Goal: Task Accomplishment & Management: Manage account settings

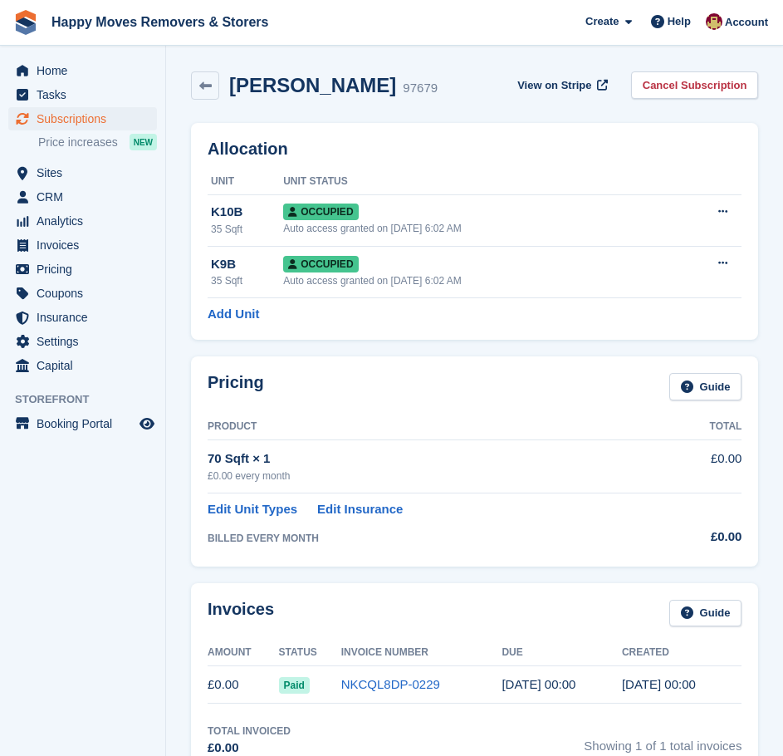
scroll to position [196, 0]
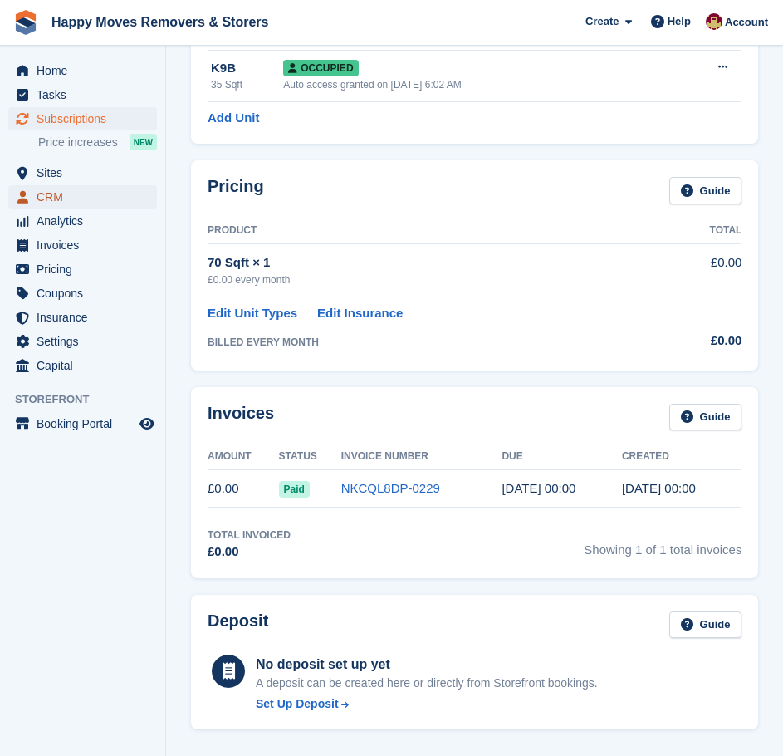
click at [57, 198] on span "CRM" at bounding box center [87, 196] width 100 height 23
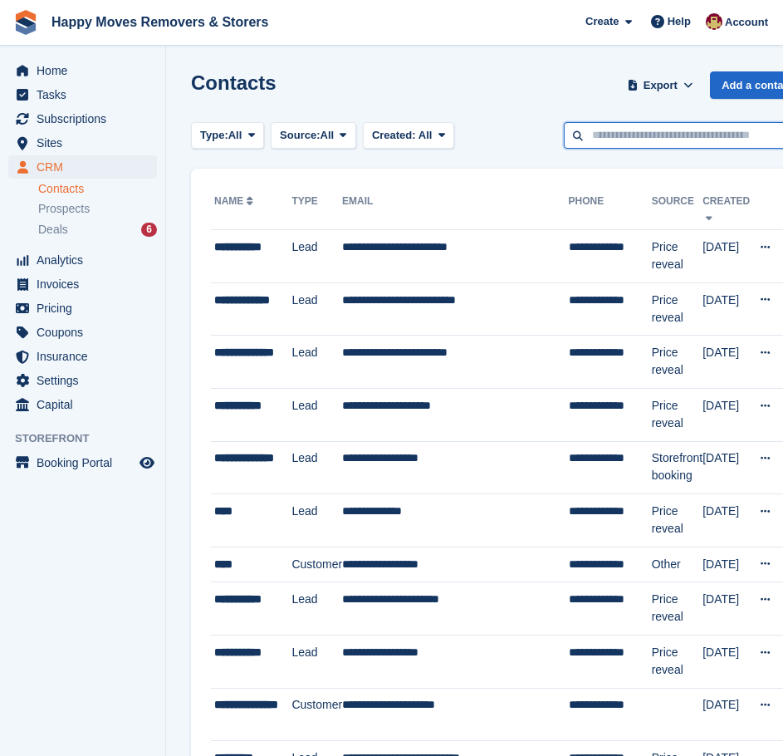
click at [628, 129] on input "text" at bounding box center [684, 135] width 241 height 27
type input "****"
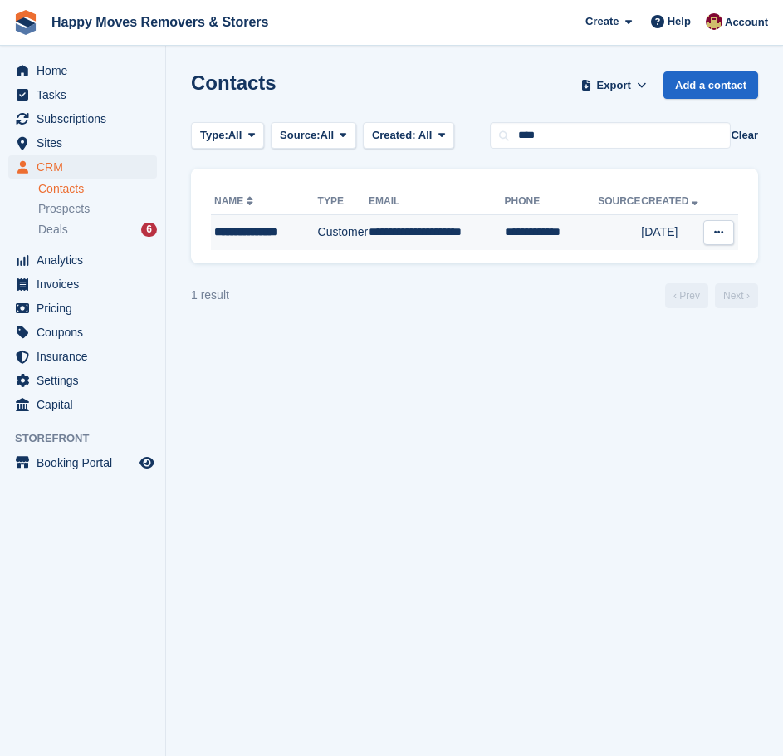
click at [301, 237] on div "**********" at bounding box center [265, 231] width 102 height 17
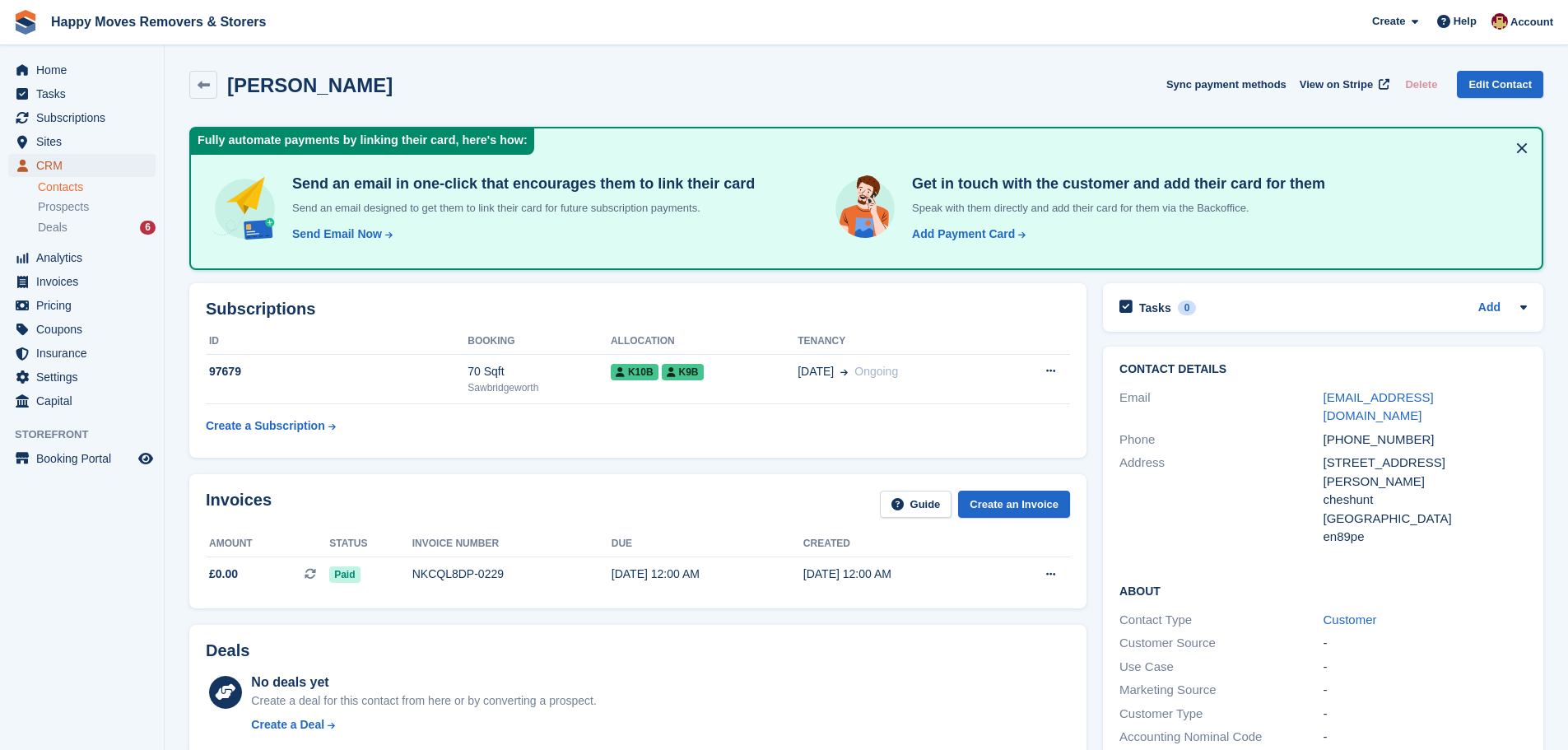
click at [45, 160] on span "CRM" at bounding box center [86, 164] width 99 height 23
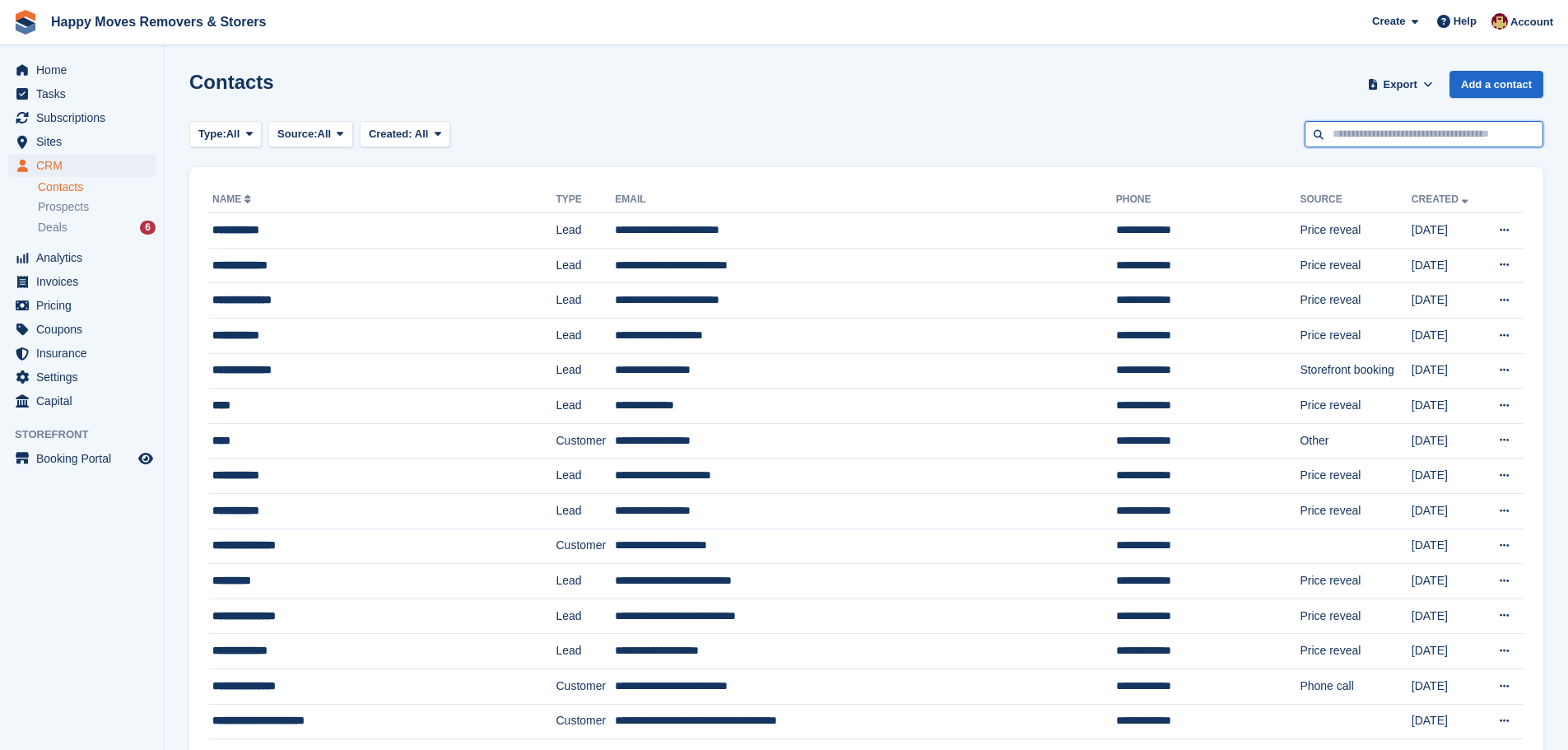
click at [776, 128] on input "text" at bounding box center [1423, 134] width 239 height 27
type input "****"
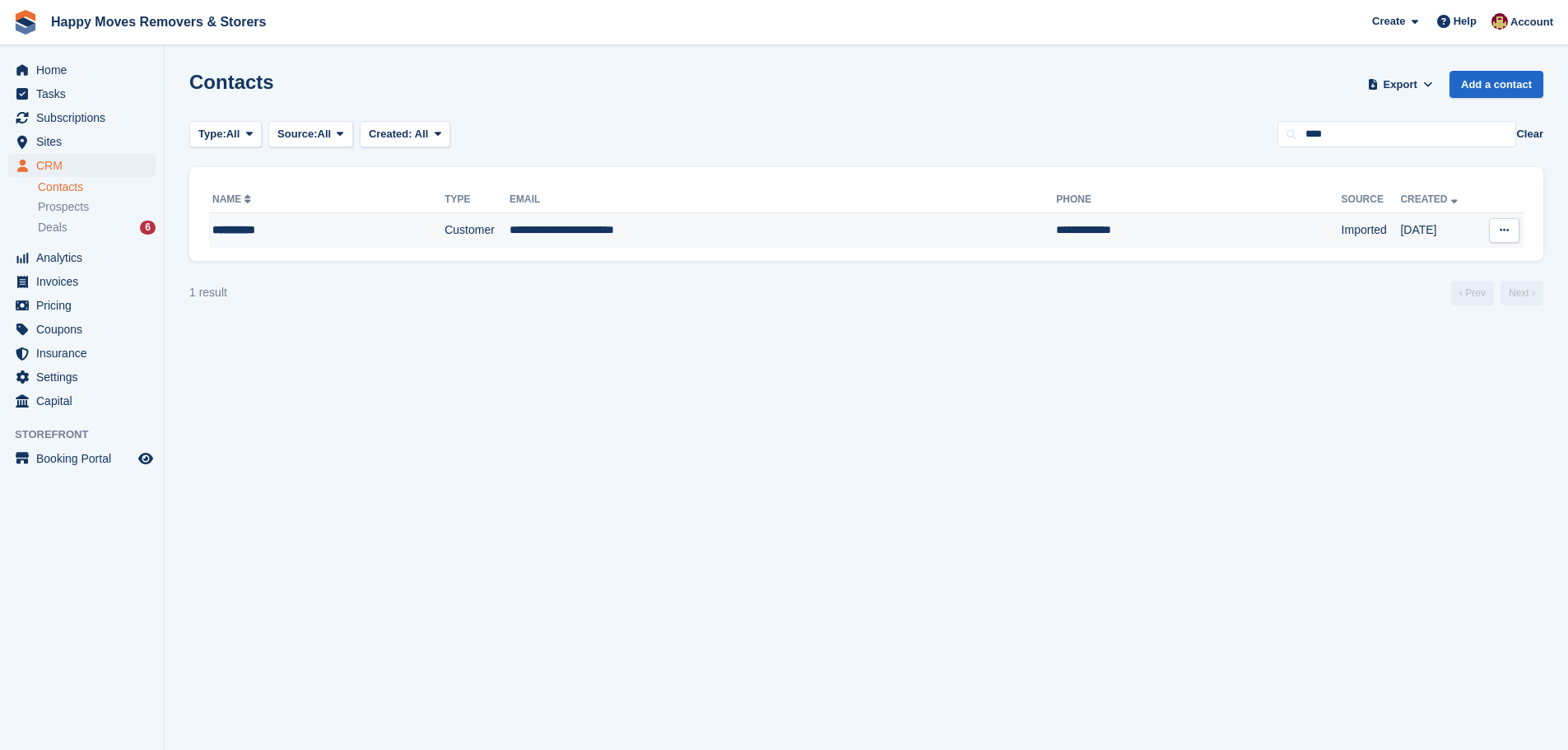
click at [225, 235] on div "**********" at bounding box center [300, 229] width 177 height 17
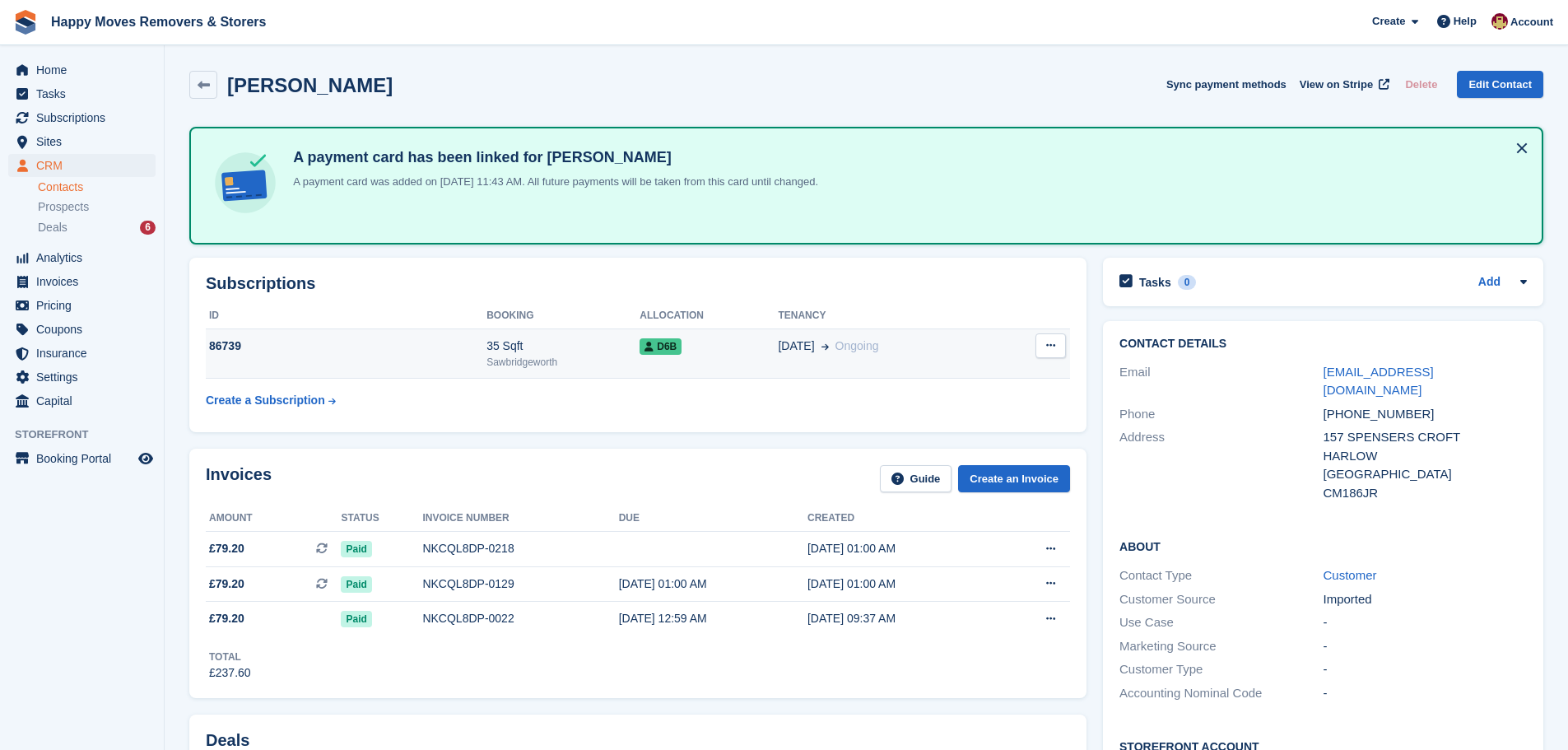
click at [228, 340] on div "86739" at bounding box center [346, 346] width 280 height 17
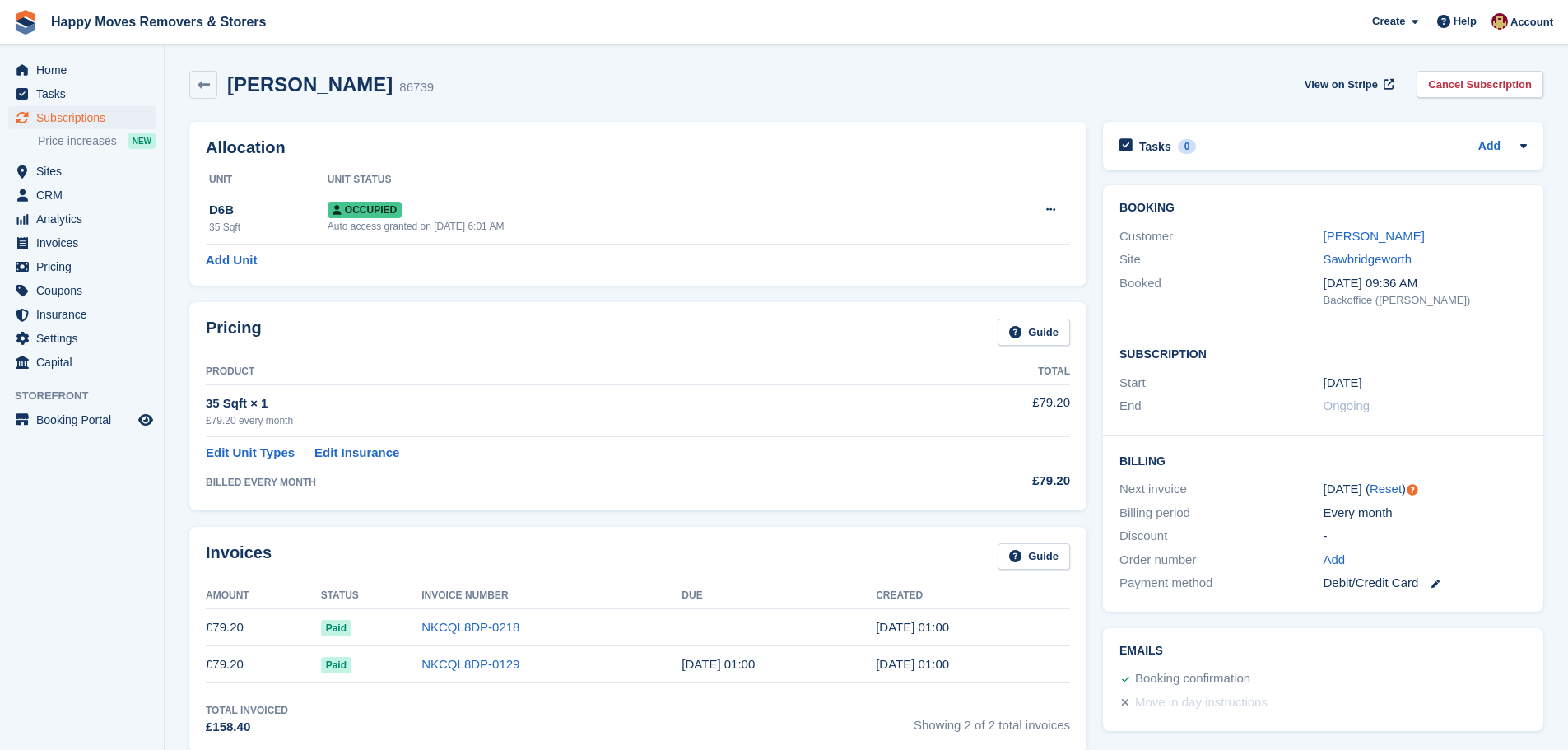
click at [877, 528] on div "Invoices Guide Amount Status Invoice Number Due Created £79.20 Paid NKCQL8DP-02…" at bounding box center [638, 640] width 897 height 226
click at [354, 263] on div "Add Unit" at bounding box center [638, 260] width 864 height 19
click at [355, 274] on div "Allocation Unit Unit Status D6B 35 Sqft Occupied Auto access granted on 20th Ju…" at bounding box center [638, 203] width 897 height 163
click at [1239, 533] on div "Discount" at bounding box center [1220, 536] width 203 height 19
drag, startPoint x: 1189, startPoint y: 488, endPoint x: 1120, endPoint y: 492, distance: 69.1
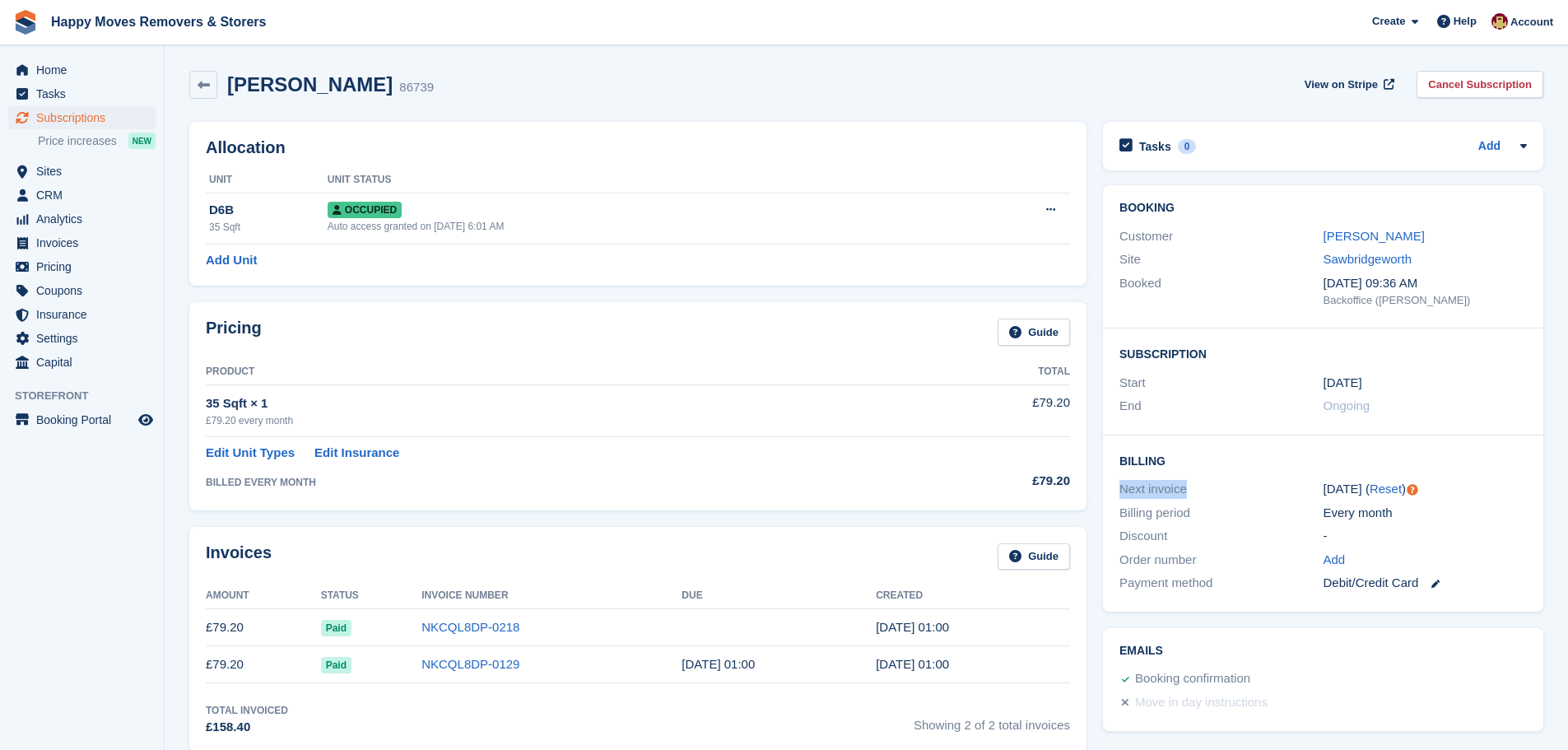
click at [1120, 492] on div "Next invoice" at bounding box center [1220, 488] width 203 height 19
click at [1125, 488] on div "Next invoice" at bounding box center [1220, 488] width 203 height 19
click at [1216, 488] on div "Next invoice" at bounding box center [1220, 488] width 203 height 19
drag, startPoint x: 1179, startPoint y: 517, endPoint x: 1114, endPoint y: 519, distance: 65.0
click at [1114, 519] on div "Billing Next invoice 20 Aug ( Reset ) Billing period Every month Discount - Ord…" at bounding box center [1322, 523] width 440 height 176
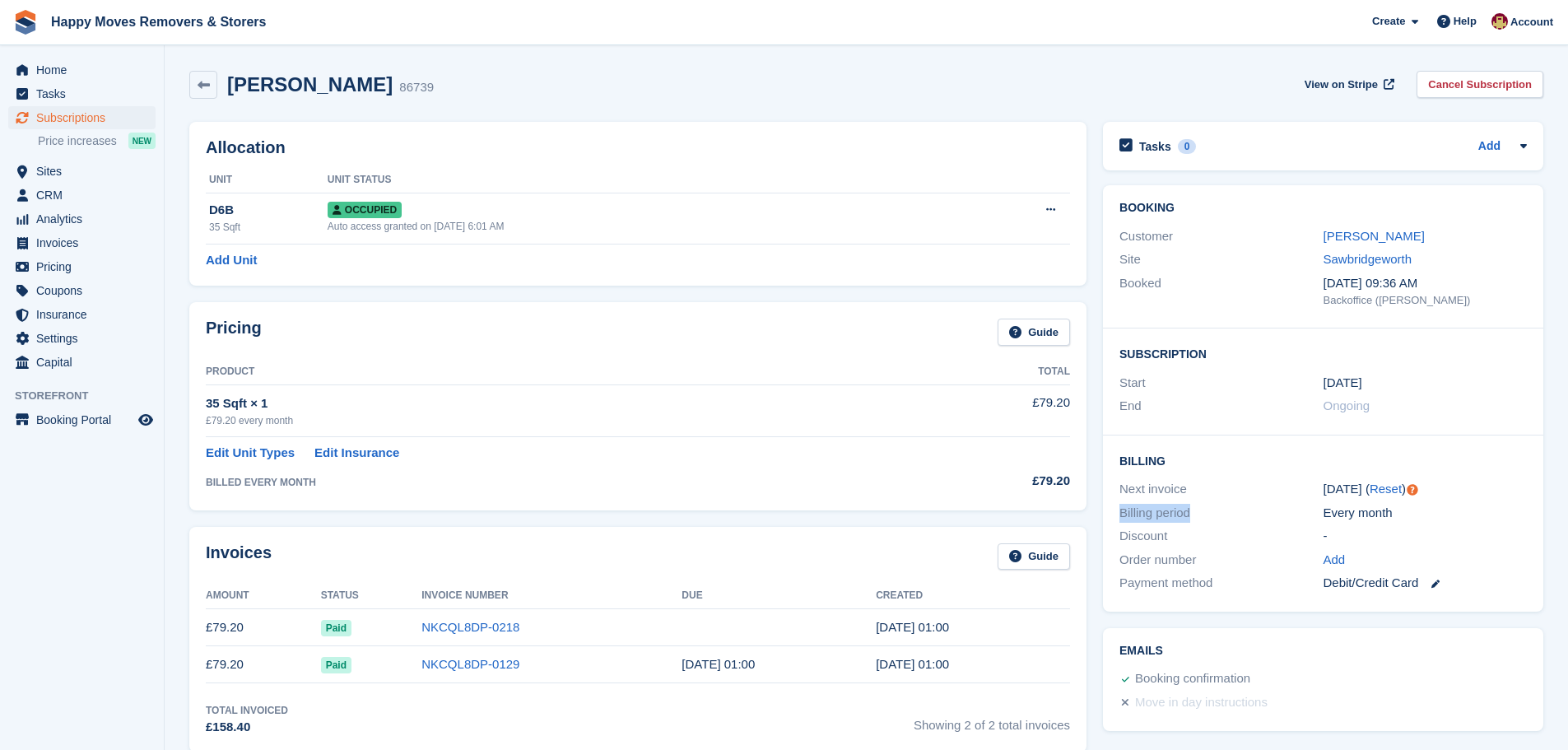
click at [1211, 514] on div "Billing period" at bounding box center [1220, 512] width 203 height 19
drag, startPoint x: 1392, startPoint y: 513, endPoint x: 1120, endPoint y: 487, distance: 273.2
click at [1120, 487] on div "Billing Next invoice 20 Aug ( Reset ) Billing period Every month Discount - Ord…" at bounding box center [1322, 523] width 440 height 176
click at [1119, 468] on h2 "Billing" at bounding box center [1322, 460] width 407 height 17
drag, startPoint x: 1123, startPoint y: 407, endPoint x: 1167, endPoint y: 407, distance: 44.0
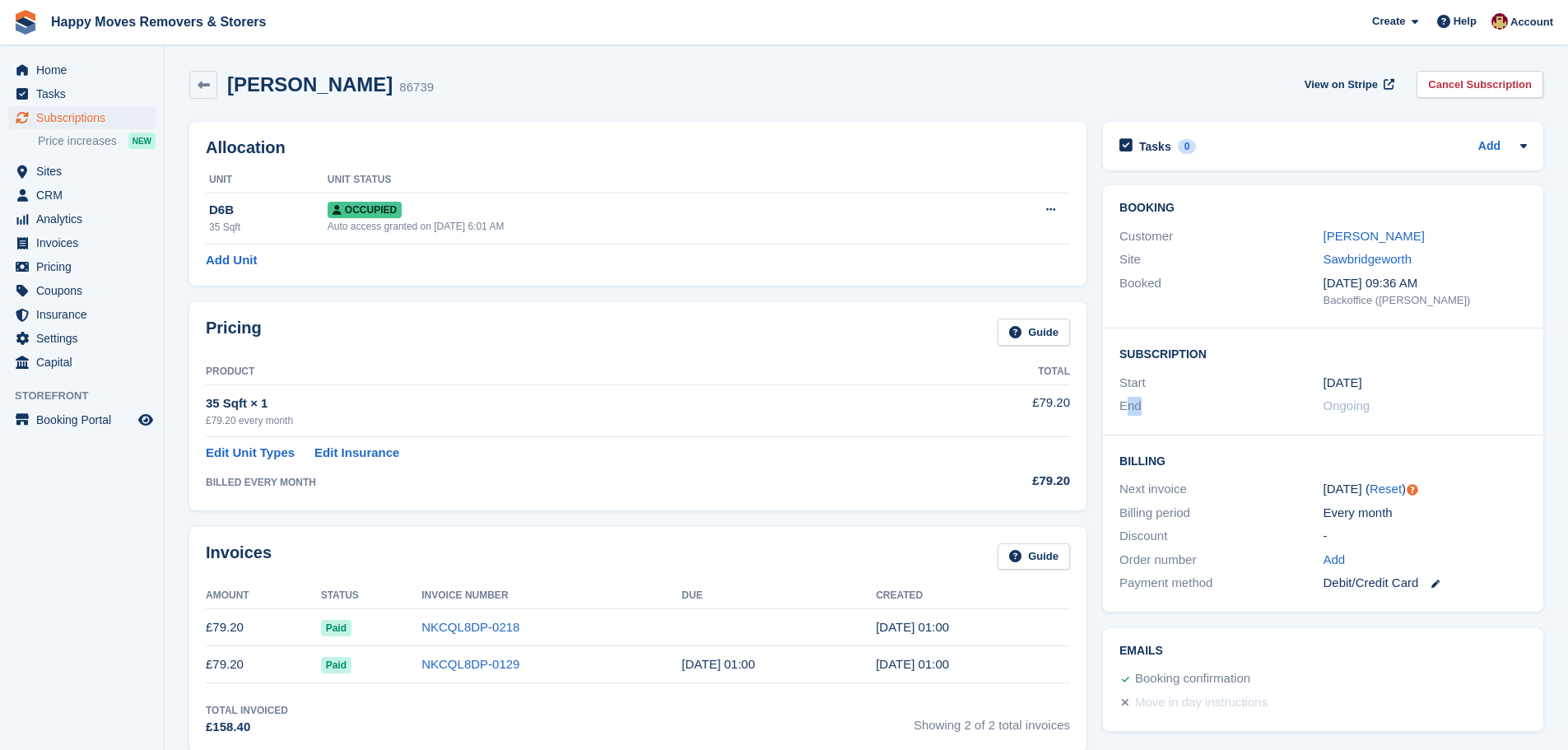
click at [1166, 407] on div "End" at bounding box center [1220, 405] width 203 height 19
click at [1150, 401] on div "End" at bounding box center [1220, 405] width 203 height 19
drag, startPoint x: 1120, startPoint y: 381, endPoint x: 1161, endPoint y: 383, distance: 41.0
click at [1160, 383] on div "Start" at bounding box center [1220, 382] width 203 height 19
drag, startPoint x: 1118, startPoint y: 231, endPoint x: 1448, endPoint y: 303, distance: 337.8
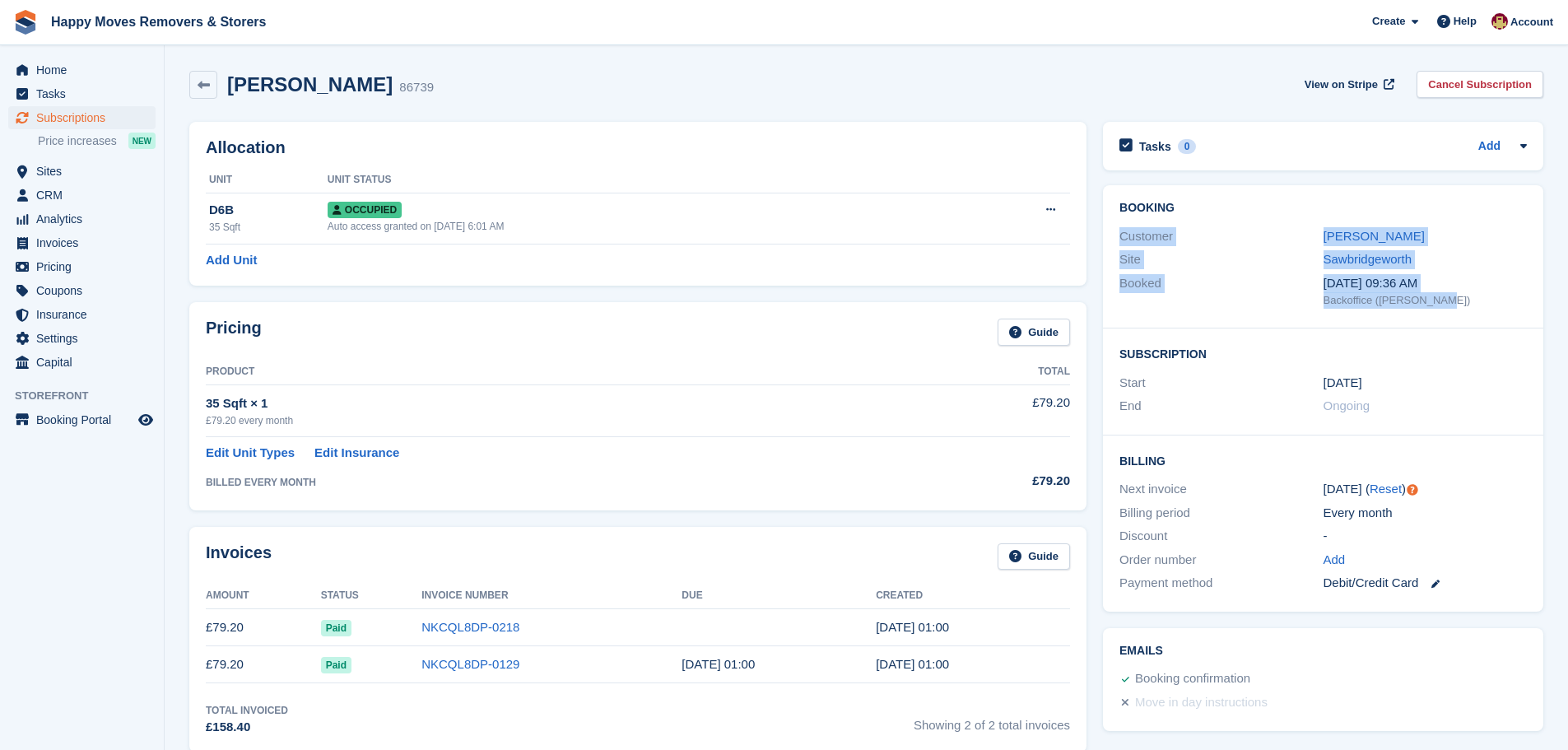
click at [1448, 303] on div "Booking Customer DAVID CASS Site Sawbridgeworth Booked 20 May, 09:36 AM Backoff…" at bounding box center [1322, 257] width 440 height 144
click at [1448, 304] on div "Backoffice (Steven Fry)" at bounding box center [1424, 300] width 203 height 17
click at [58, 73] on span "Home" at bounding box center [86, 69] width 99 height 23
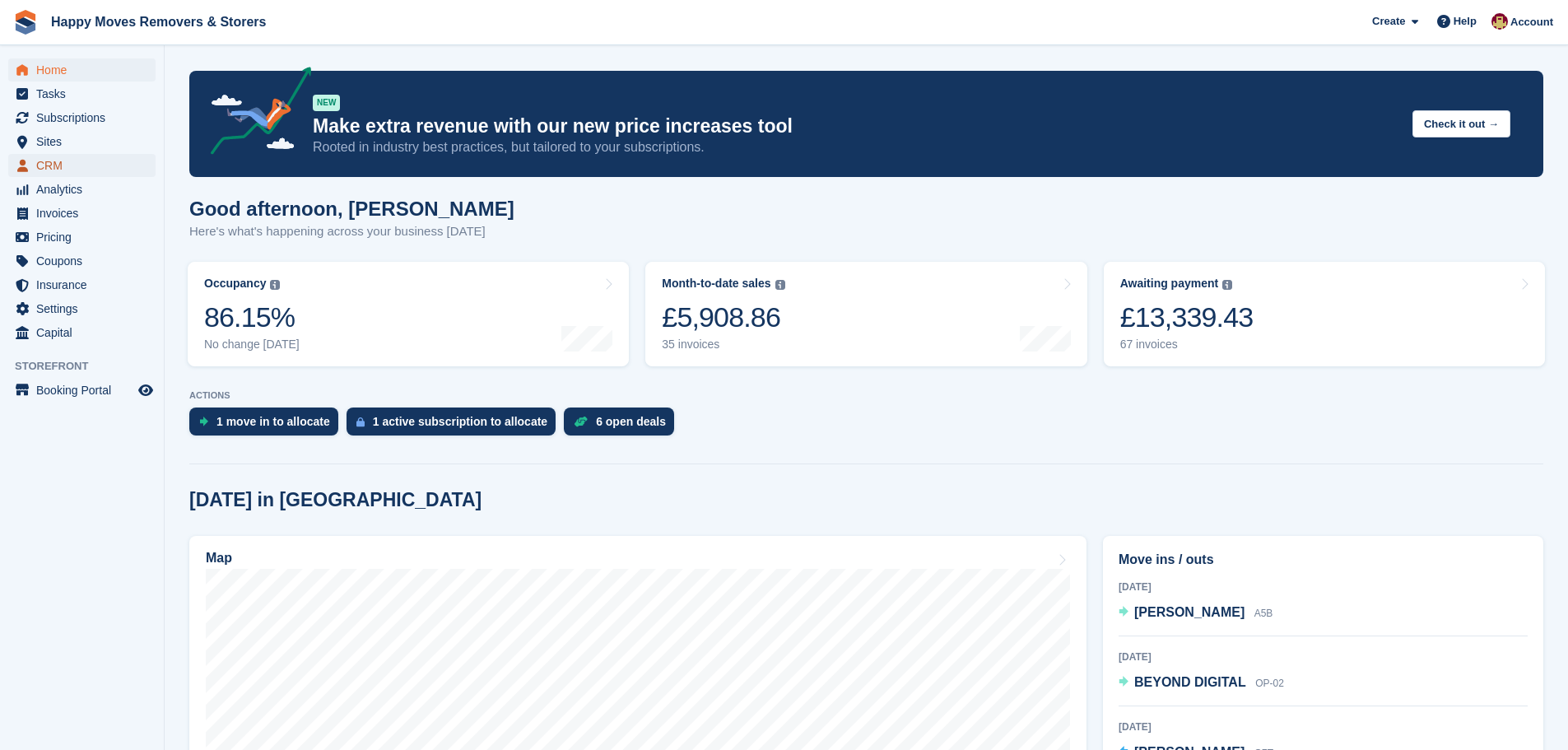
click at [42, 167] on span "CRM" at bounding box center [86, 164] width 99 height 23
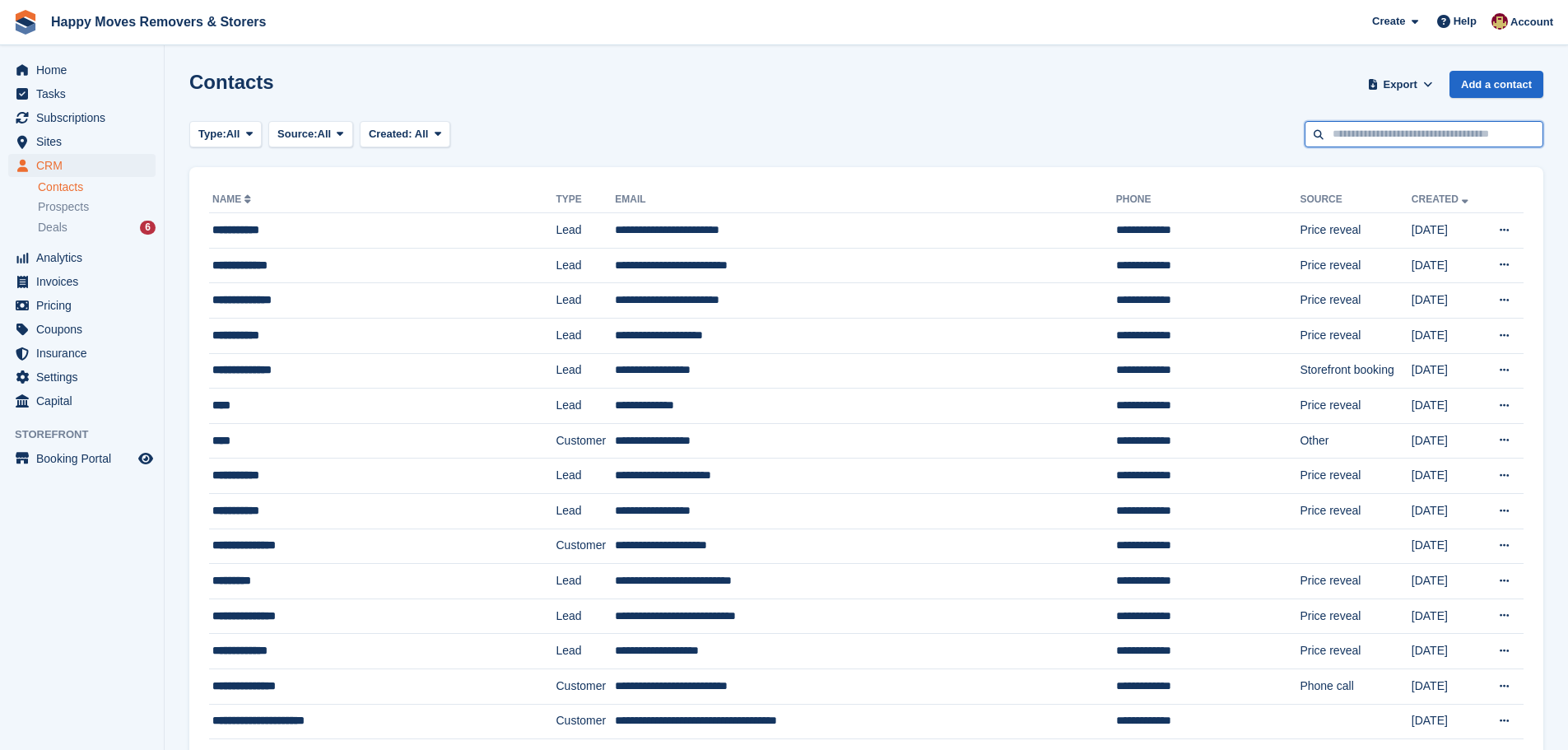
click at [1395, 129] on input "text" at bounding box center [1423, 134] width 239 height 27
type input "****"
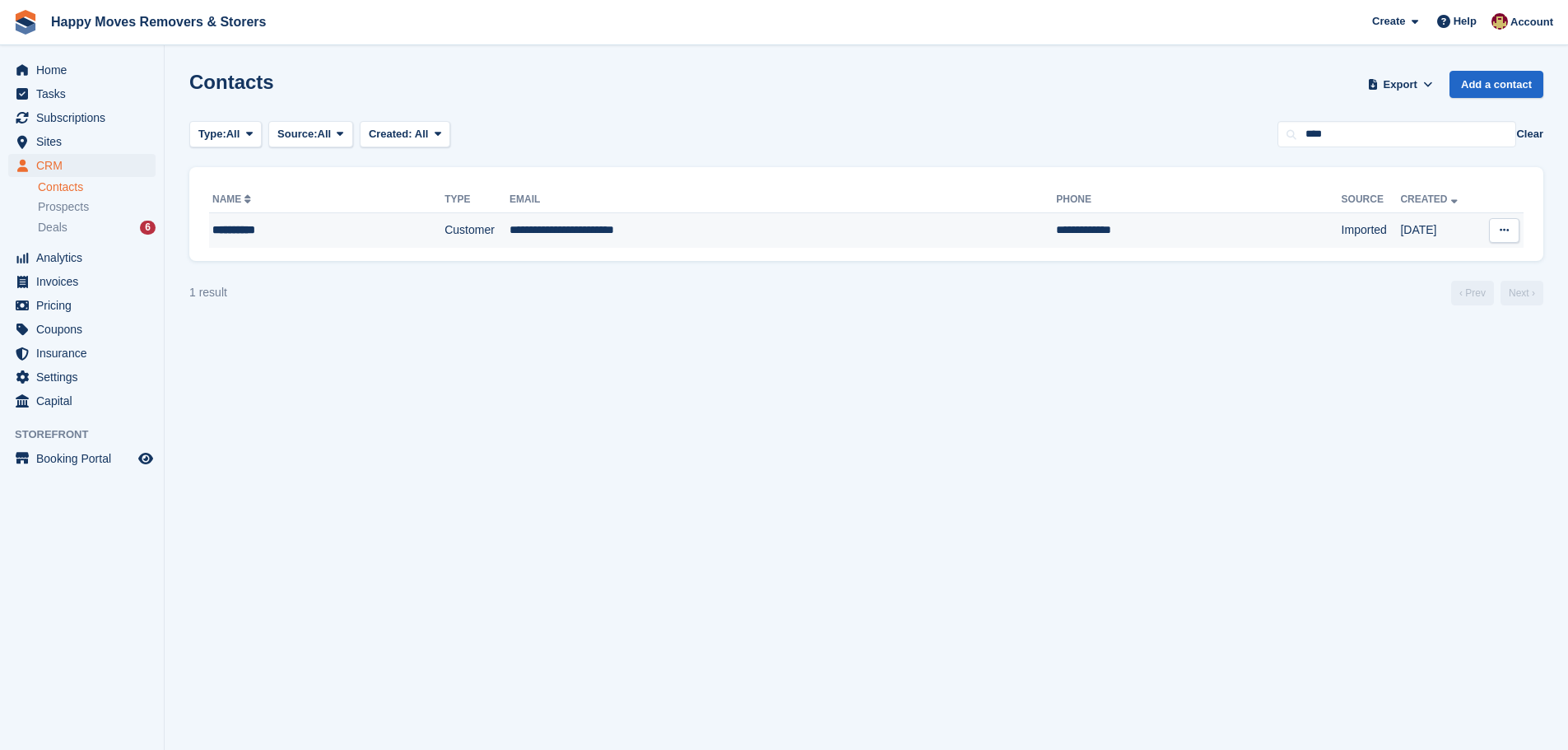
click at [228, 230] on div "**********" at bounding box center [300, 229] width 177 height 17
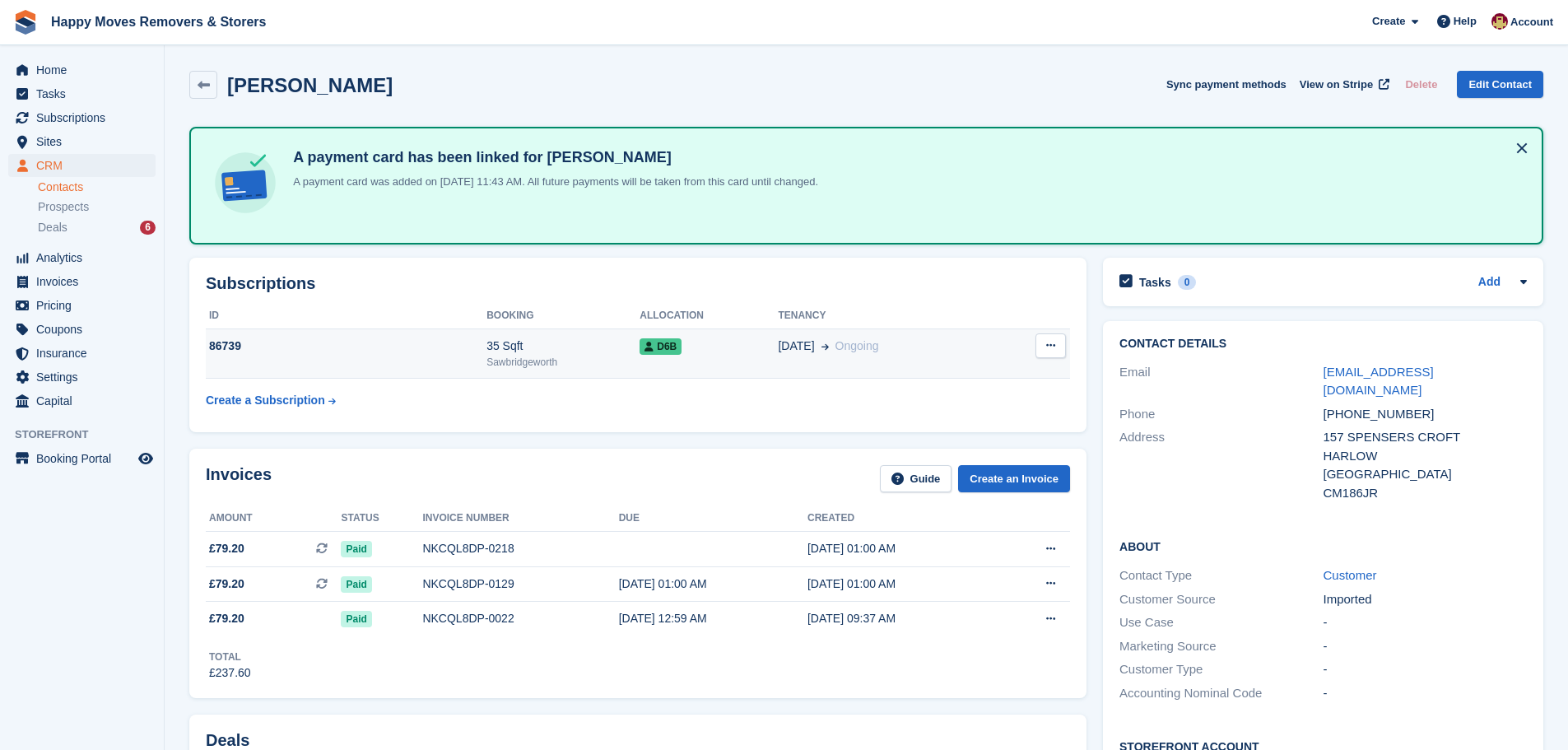
click at [218, 347] on div "86739" at bounding box center [346, 346] width 280 height 17
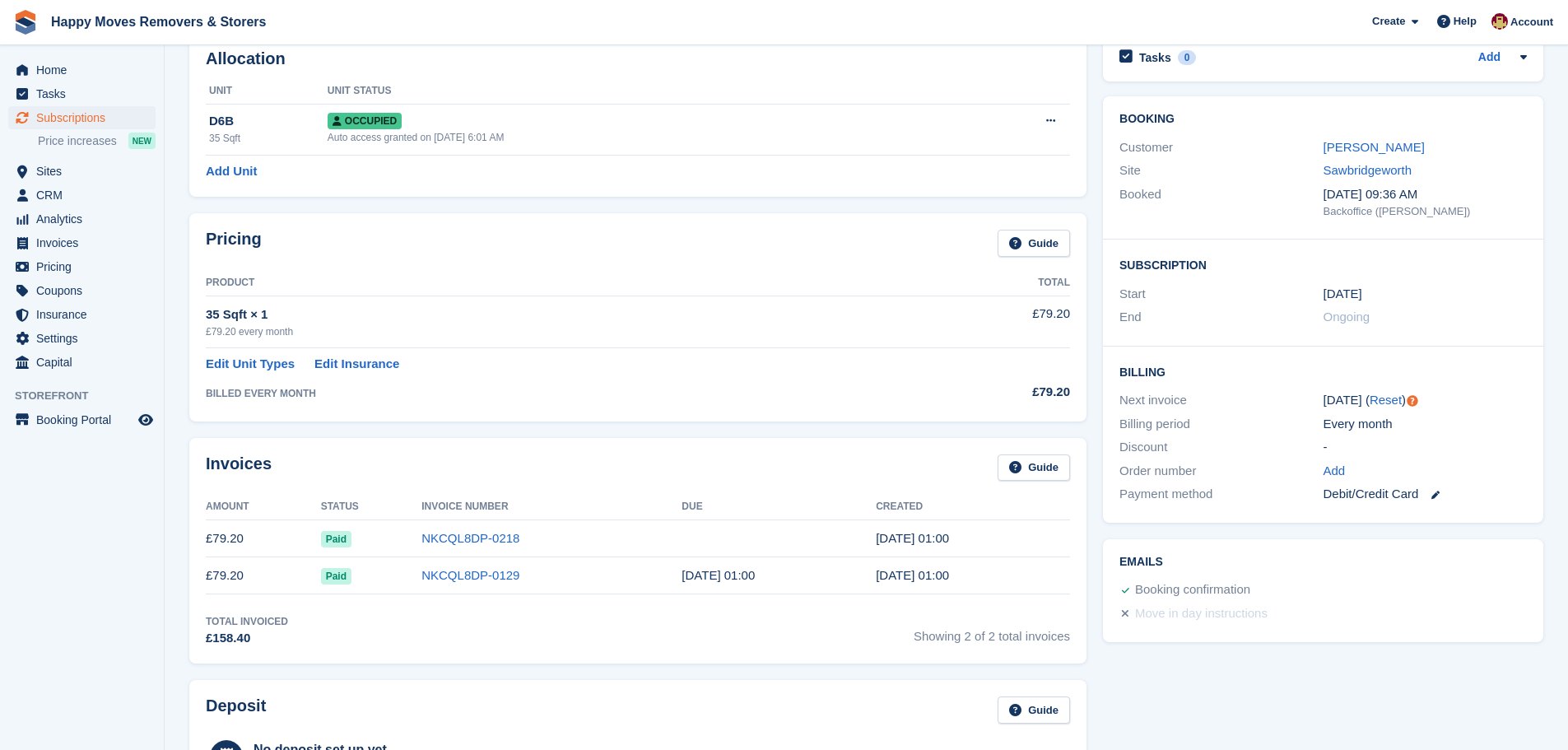
scroll to position [82, 0]
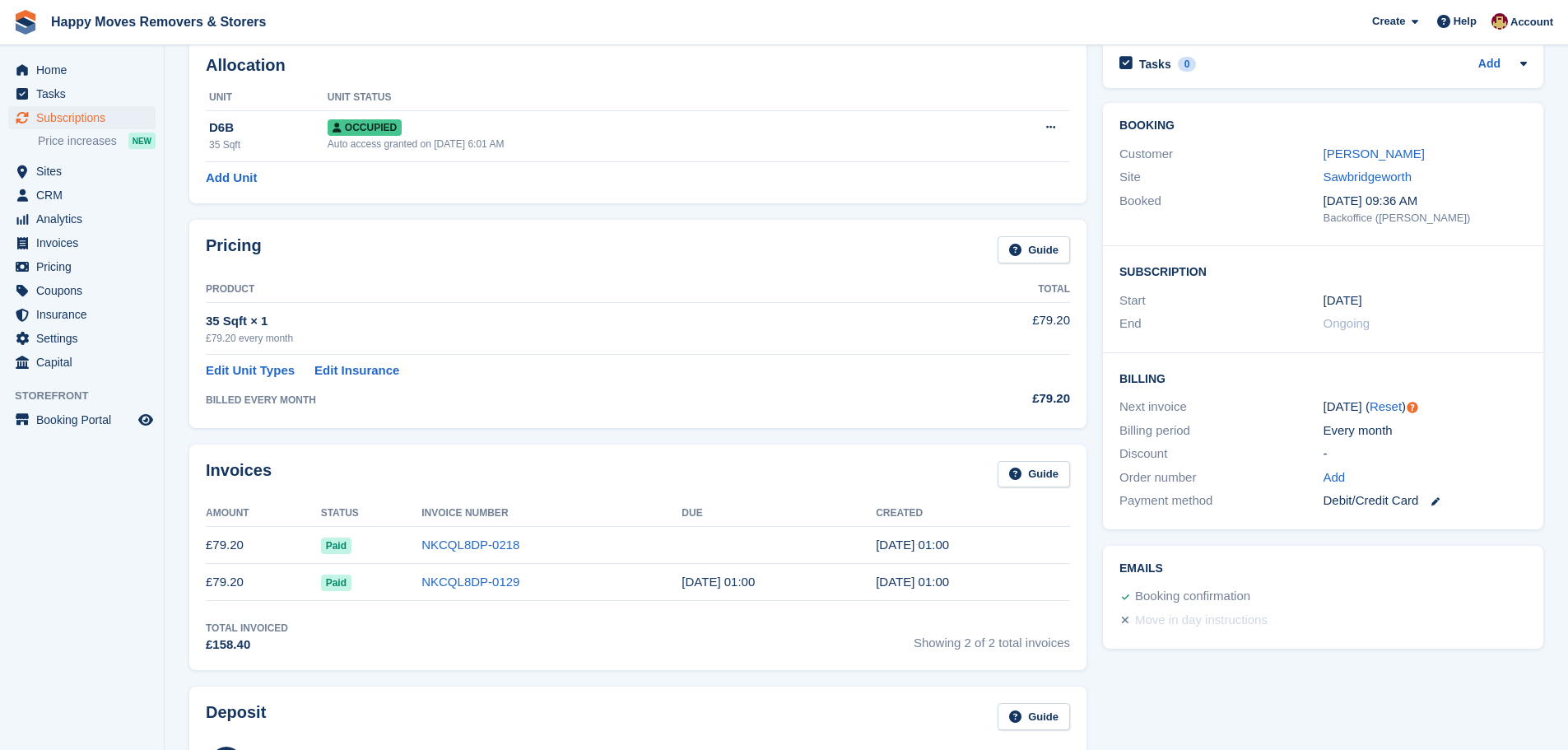
click at [1175, 493] on div "Payment method" at bounding box center [1220, 500] width 203 height 19
